Goal: Check status

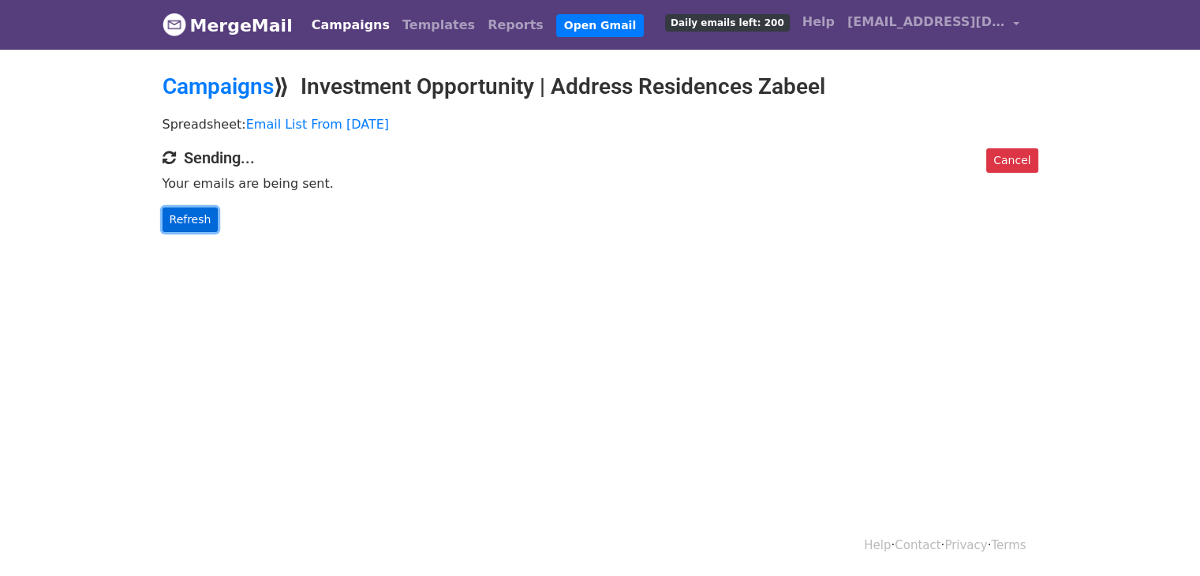
click at [202, 209] on link "Refresh" at bounding box center [190, 219] width 56 height 24
click at [194, 220] on link "Refresh" at bounding box center [190, 219] width 56 height 24
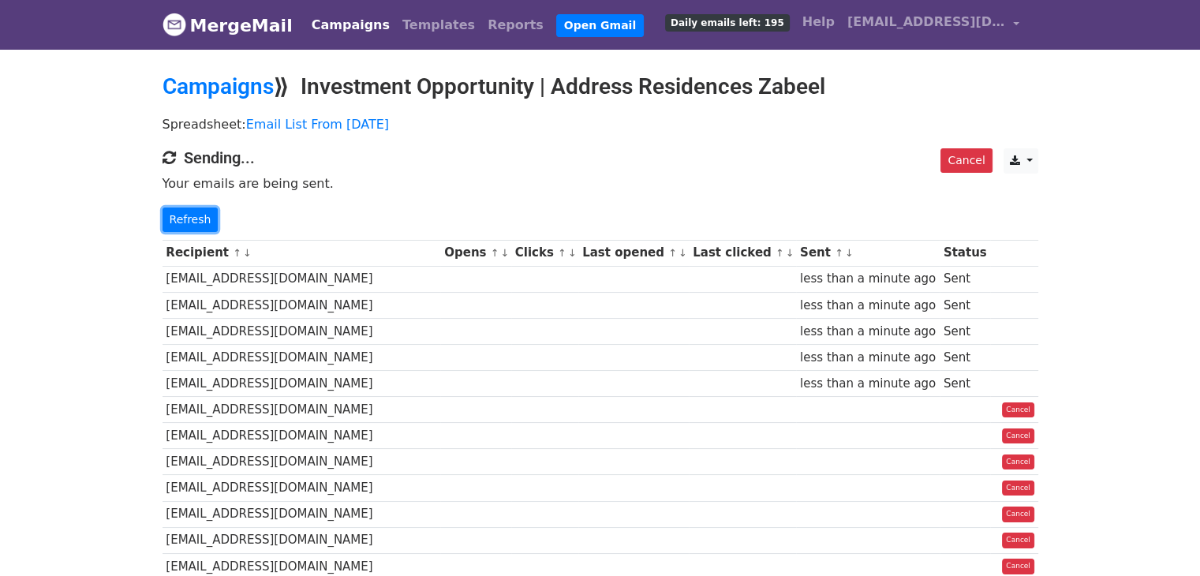
click at [194, 220] on link "Refresh" at bounding box center [190, 219] width 56 height 24
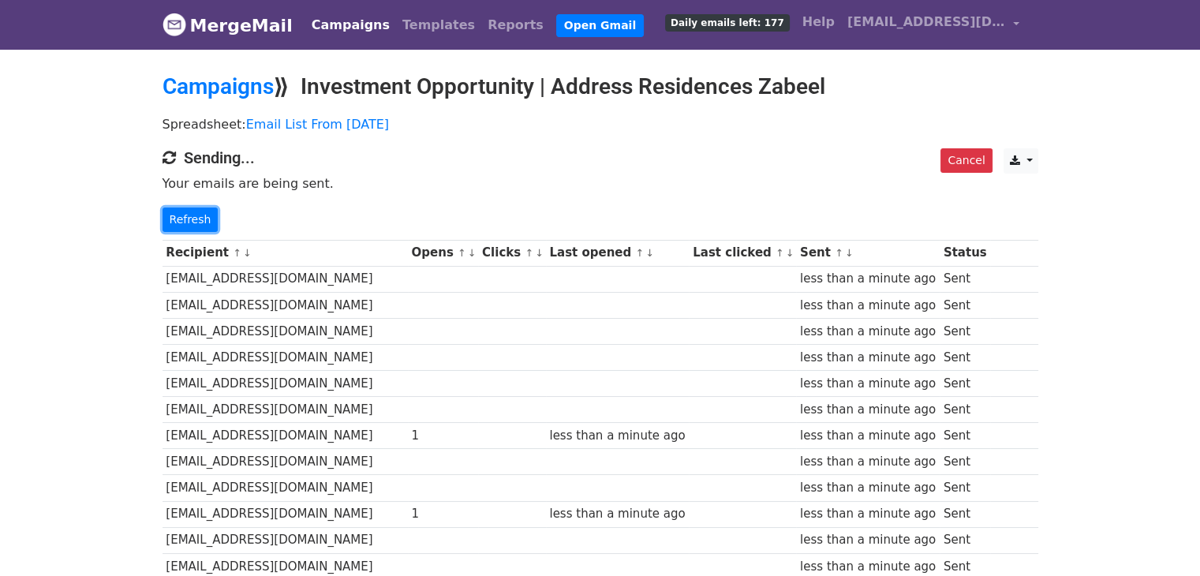
click at [194, 220] on link "Refresh" at bounding box center [190, 219] width 56 height 24
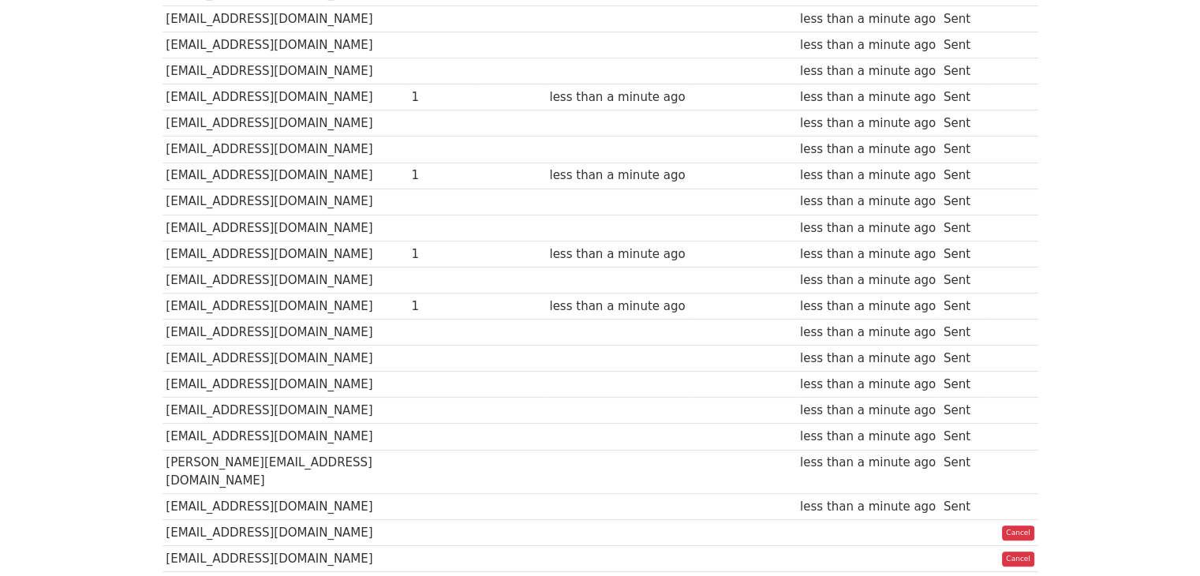
scroll to position [568, 0]
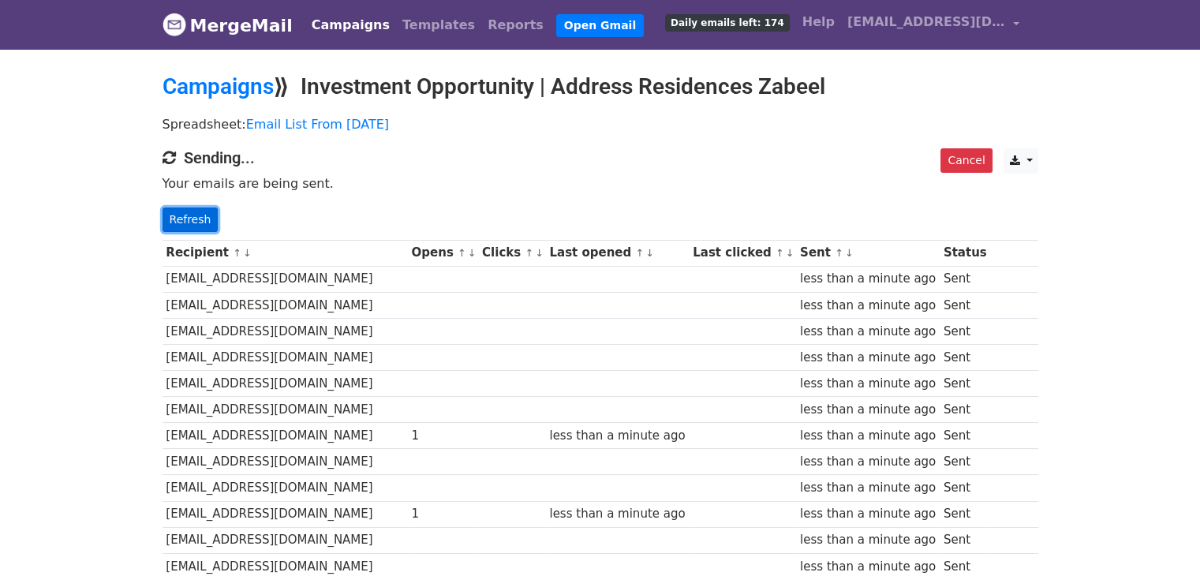
click at [200, 222] on link "Refresh" at bounding box center [190, 219] width 56 height 24
click at [197, 214] on link "Refresh" at bounding box center [190, 219] width 56 height 24
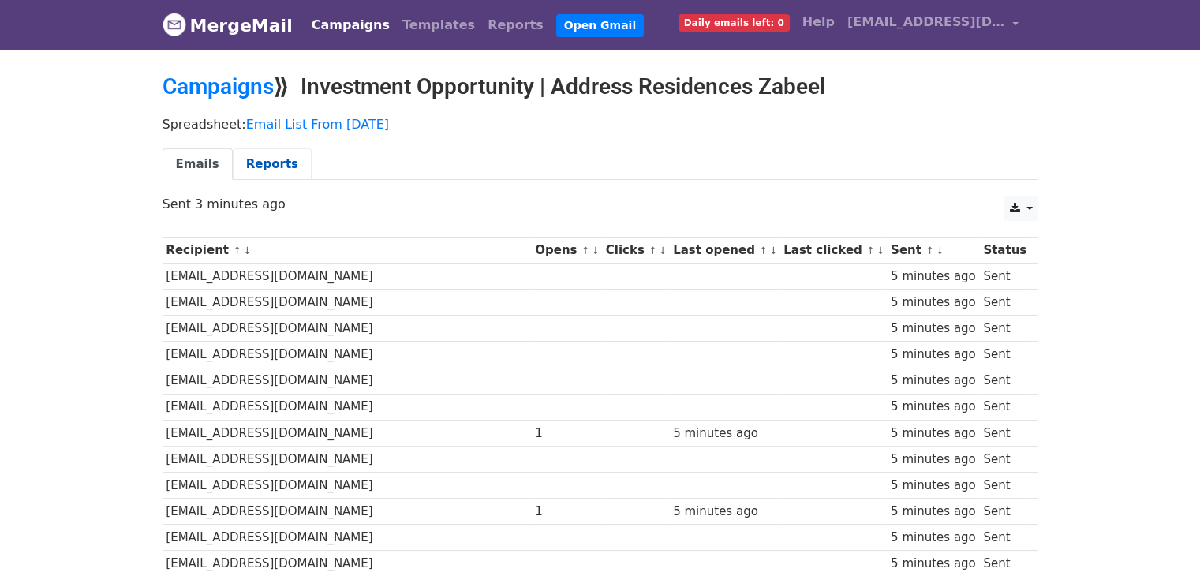
click at [258, 172] on link "Reports" at bounding box center [272, 164] width 79 height 32
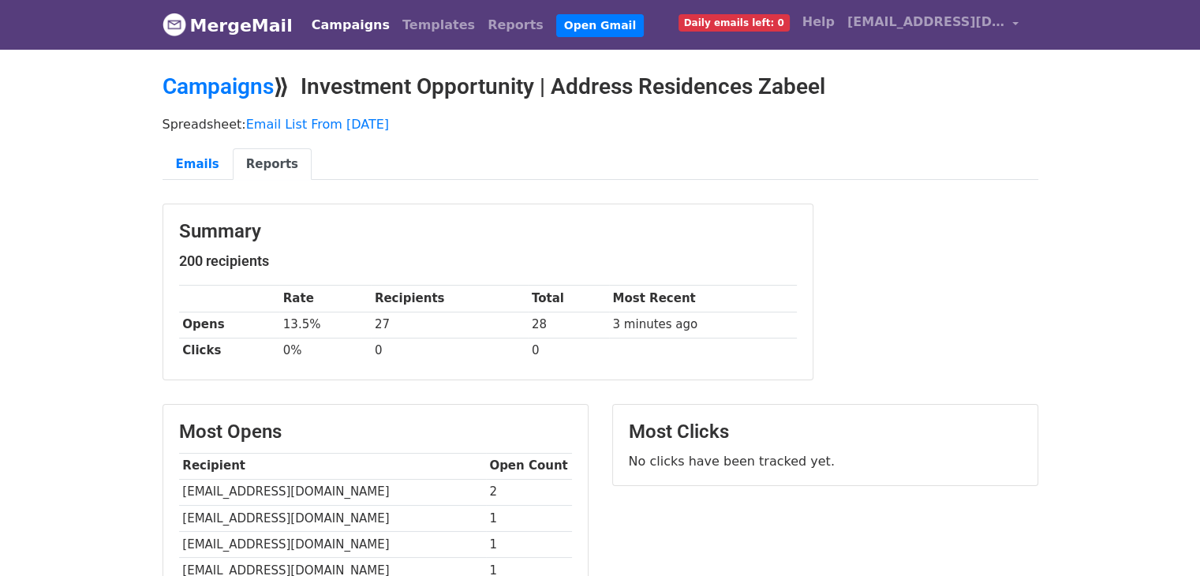
click at [457, 222] on h3 "Summary" at bounding box center [488, 231] width 618 height 23
click at [196, 30] on link "MergeMail" at bounding box center [227, 25] width 130 height 33
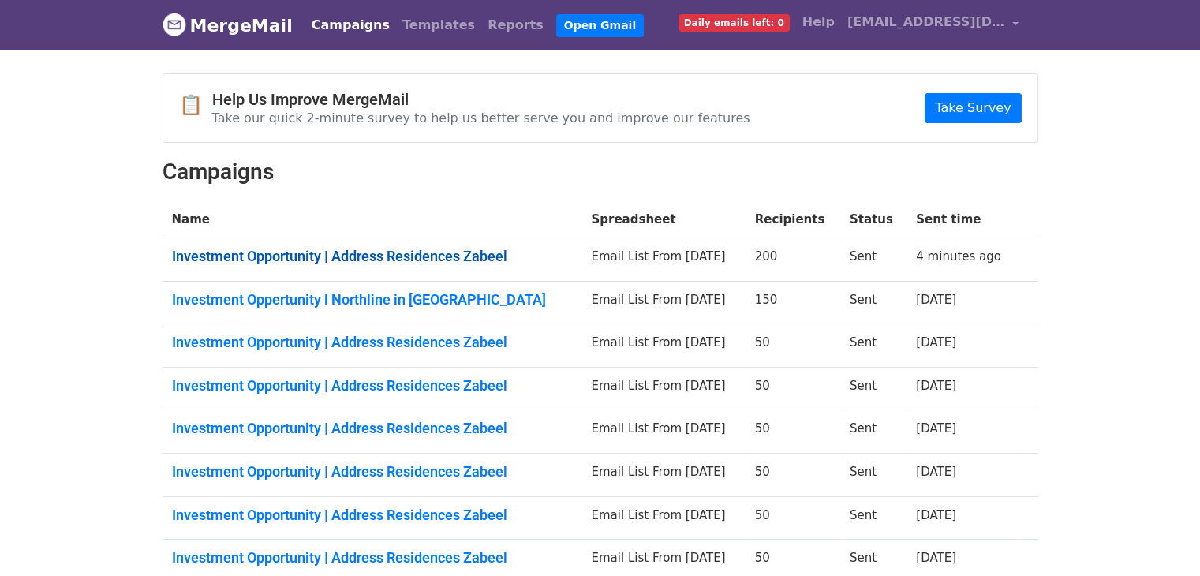
click at [360, 251] on link "Investment Opportunity | Address Residences Zabeel" at bounding box center [372, 256] width 401 height 17
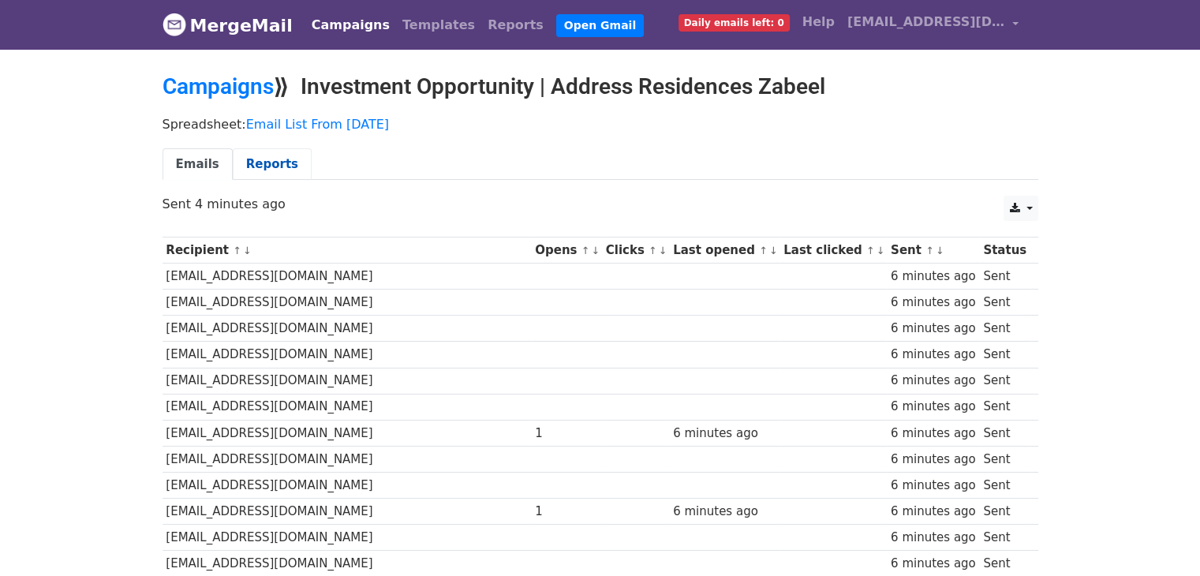
click at [251, 159] on link "Reports" at bounding box center [272, 164] width 79 height 32
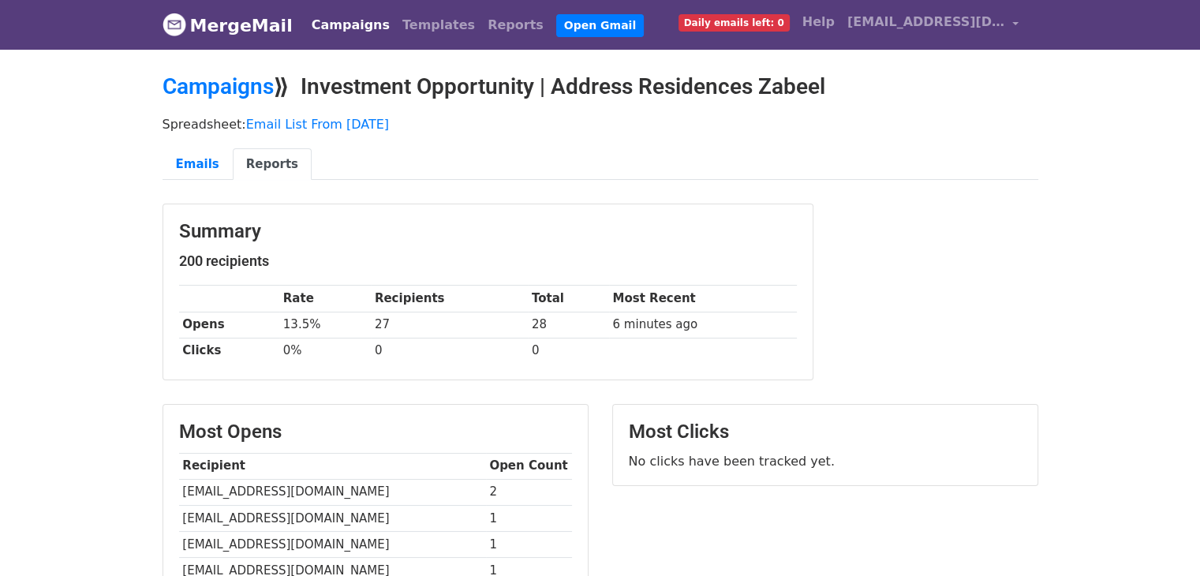
click at [233, 24] on link "MergeMail" at bounding box center [227, 25] width 130 height 33
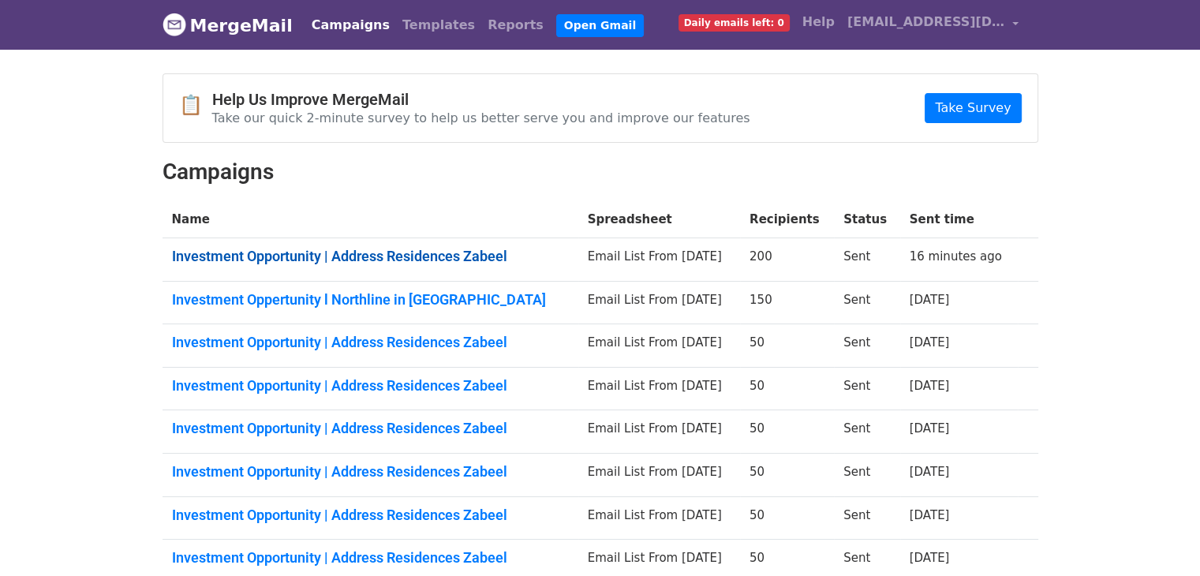
click at [386, 248] on link "Investment Opportunity | Address Residences Zabeel" at bounding box center [370, 256] width 397 height 17
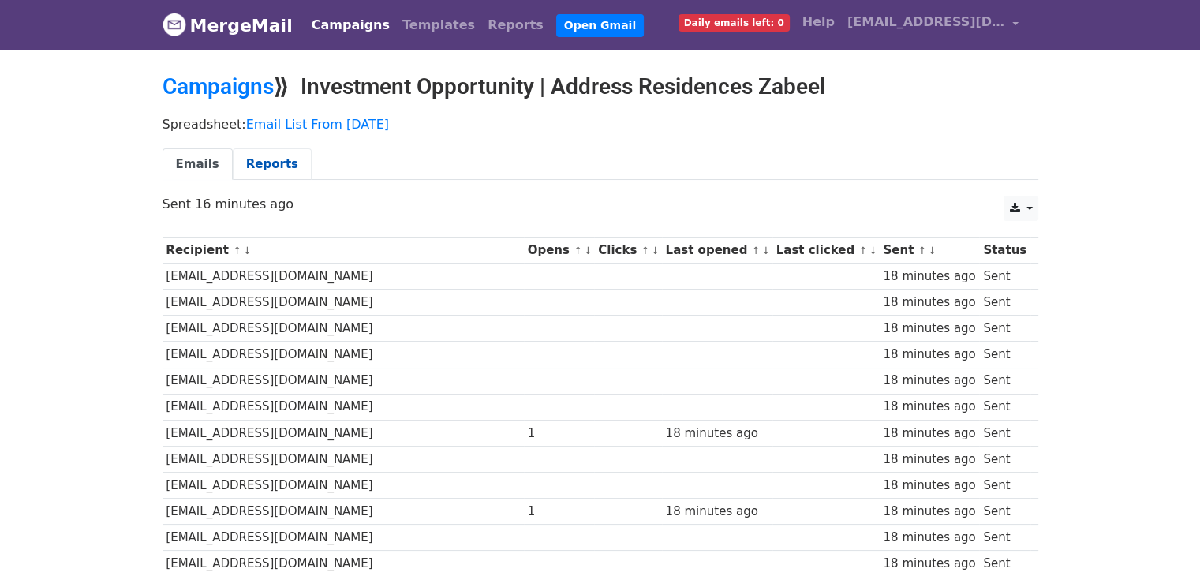
click at [283, 161] on link "Reports" at bounding box center [272, 164] width 79 height 32
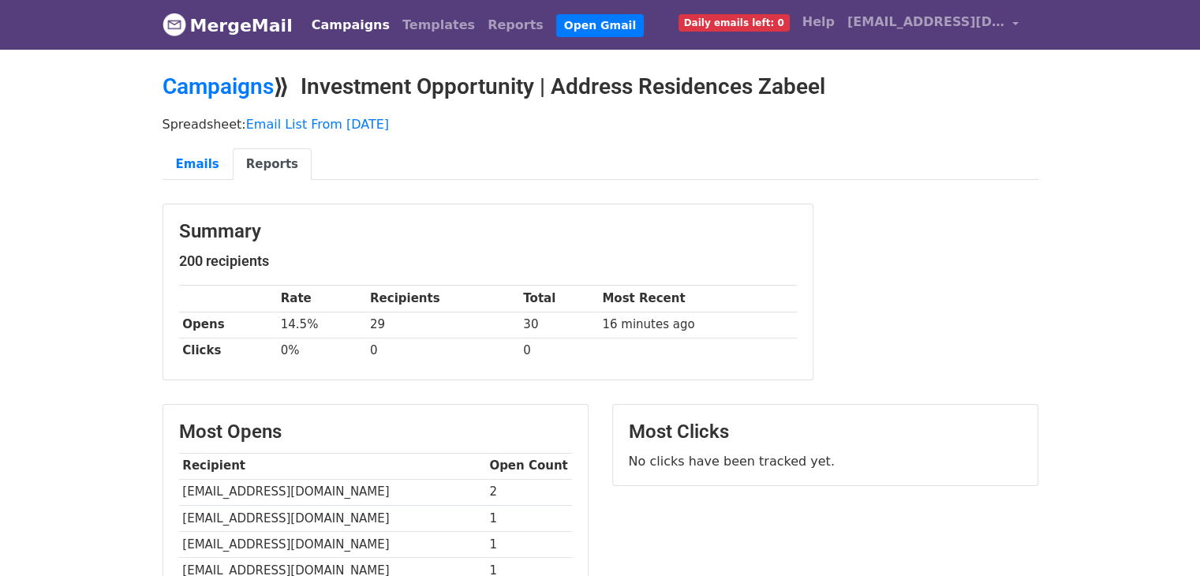
click at [253, 165] on link "Reports" at bounding box center [272, 164] width 79 height 32
click at [140, 245] on body "MergeMail Campaigns Templates Reports Open Gmail Daily emails left: 0 Help [EMA…" at bounding box center [600, 479] width 1200 height 958
